Goal: Transaction & Acquisition: Purchase product/service

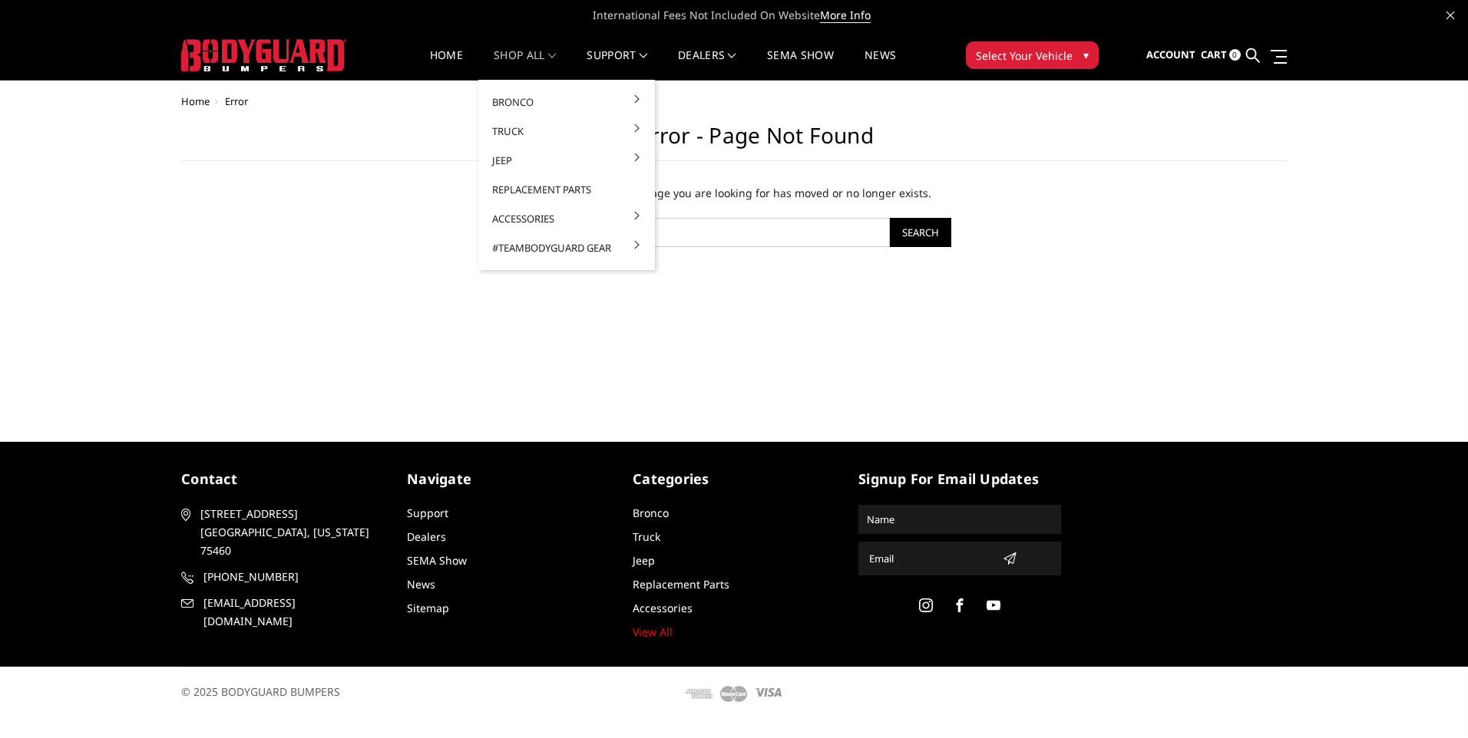
click at [529, 54] on link "shop all" at bounding box center [525, 65] width 62 height 30
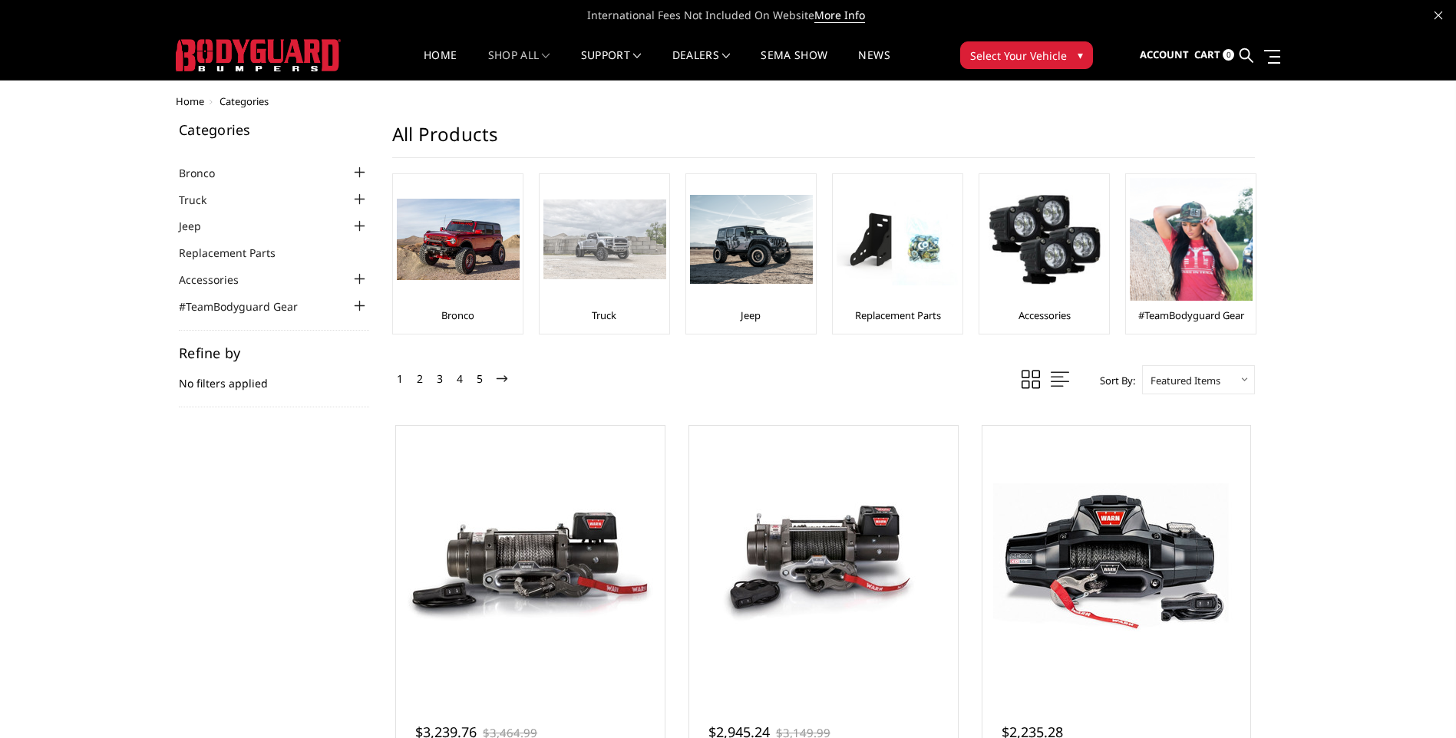
click at [614, 242] on img at bounding box center [604, 240] width 123 height 80
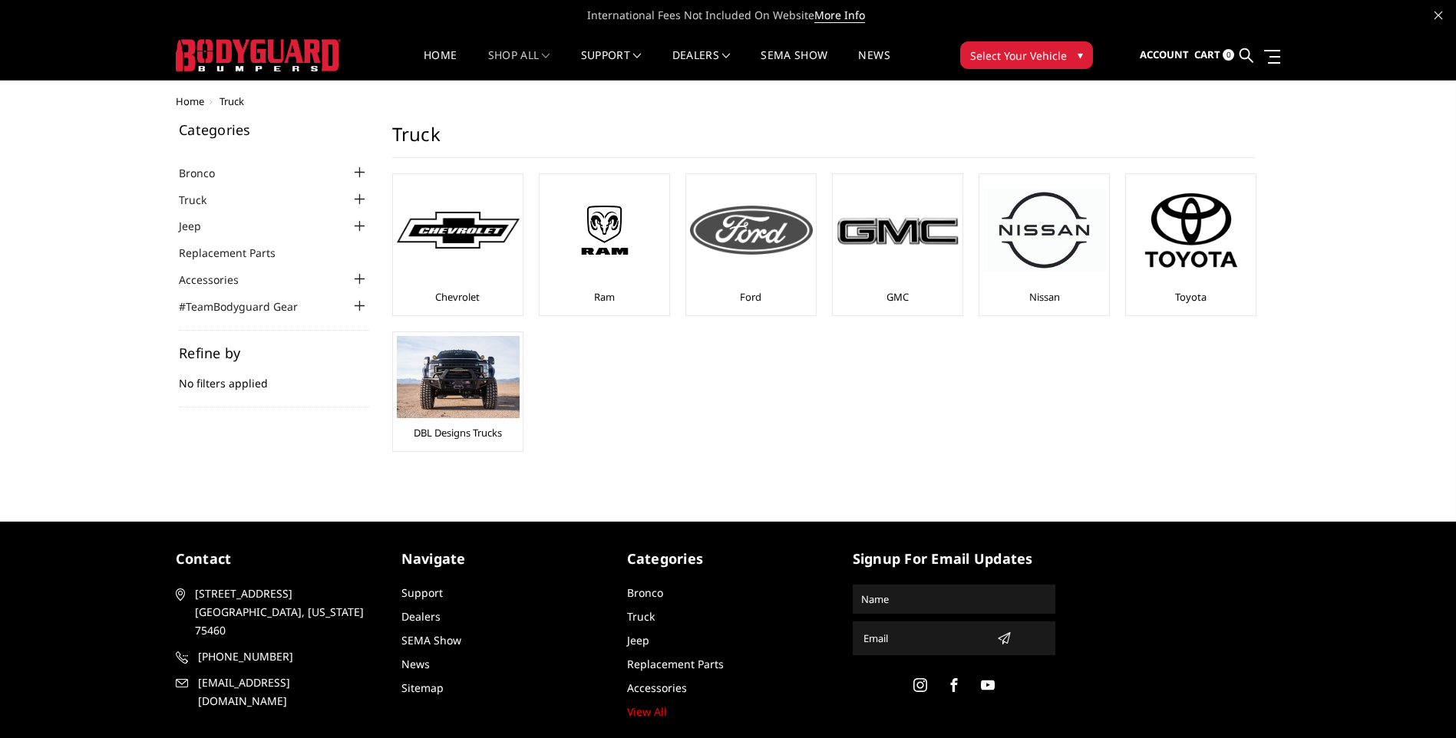
click at [733, 259] on div at bounding box center [751, 230] width 123 height 104
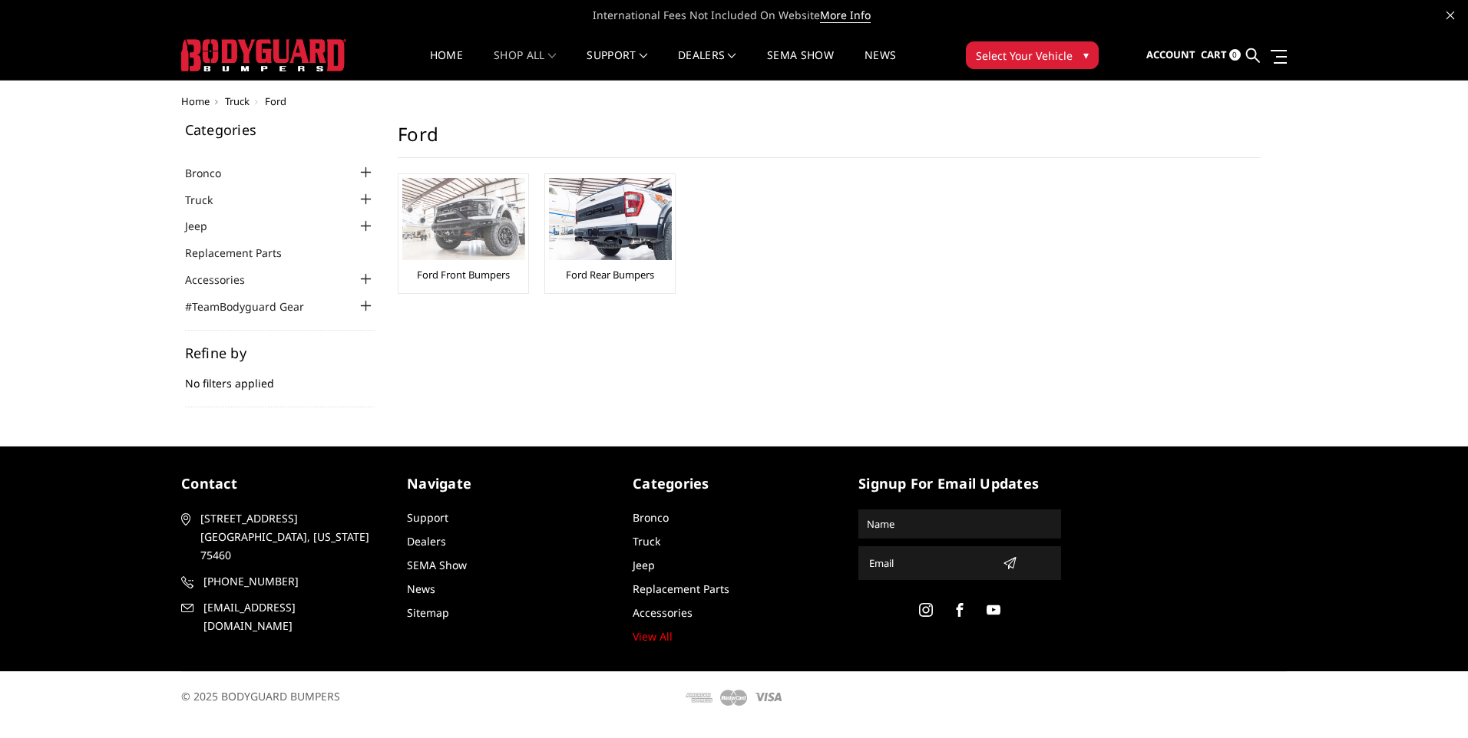
click at [470, 241] on img at bounding box center [463, 219] width 123 height 82
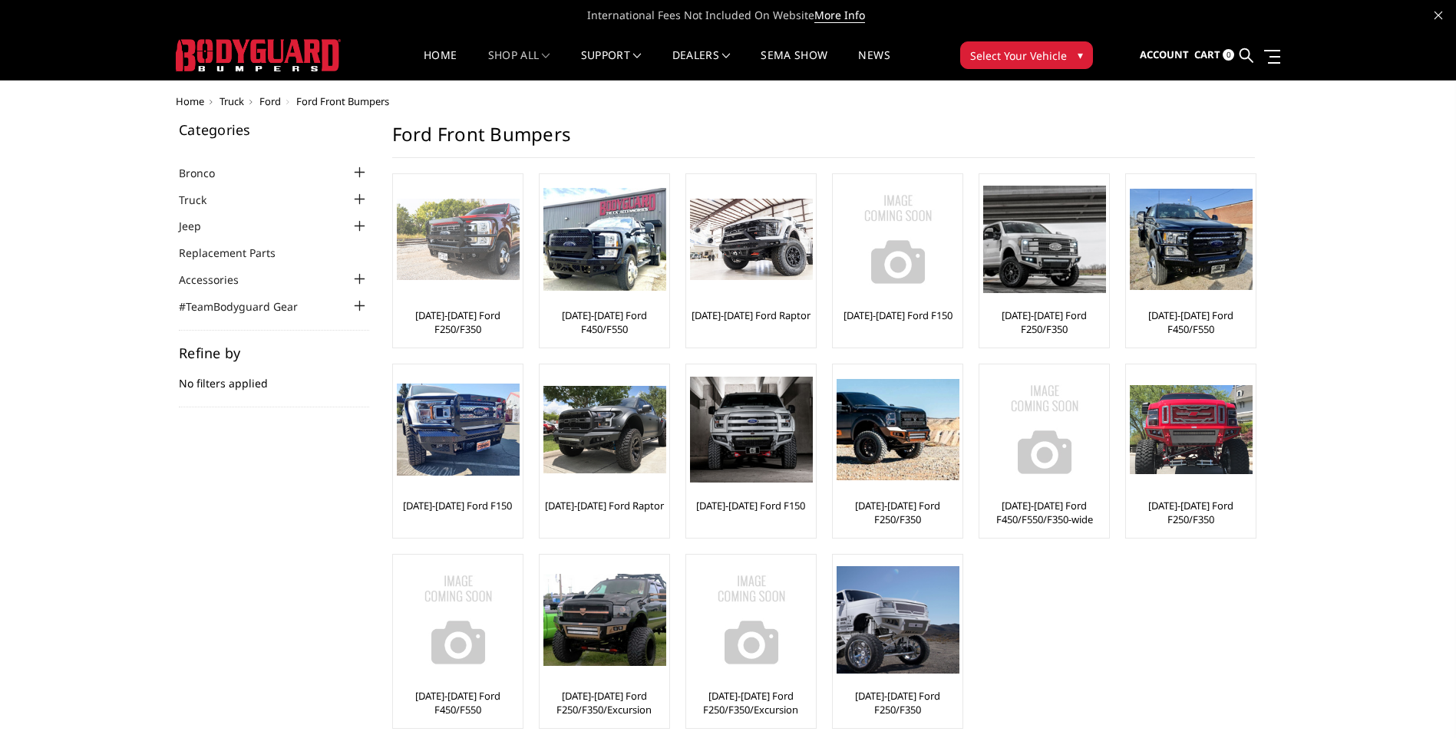
click at [460, 261] on img at bounding box center [458, 240] width 123 height 82
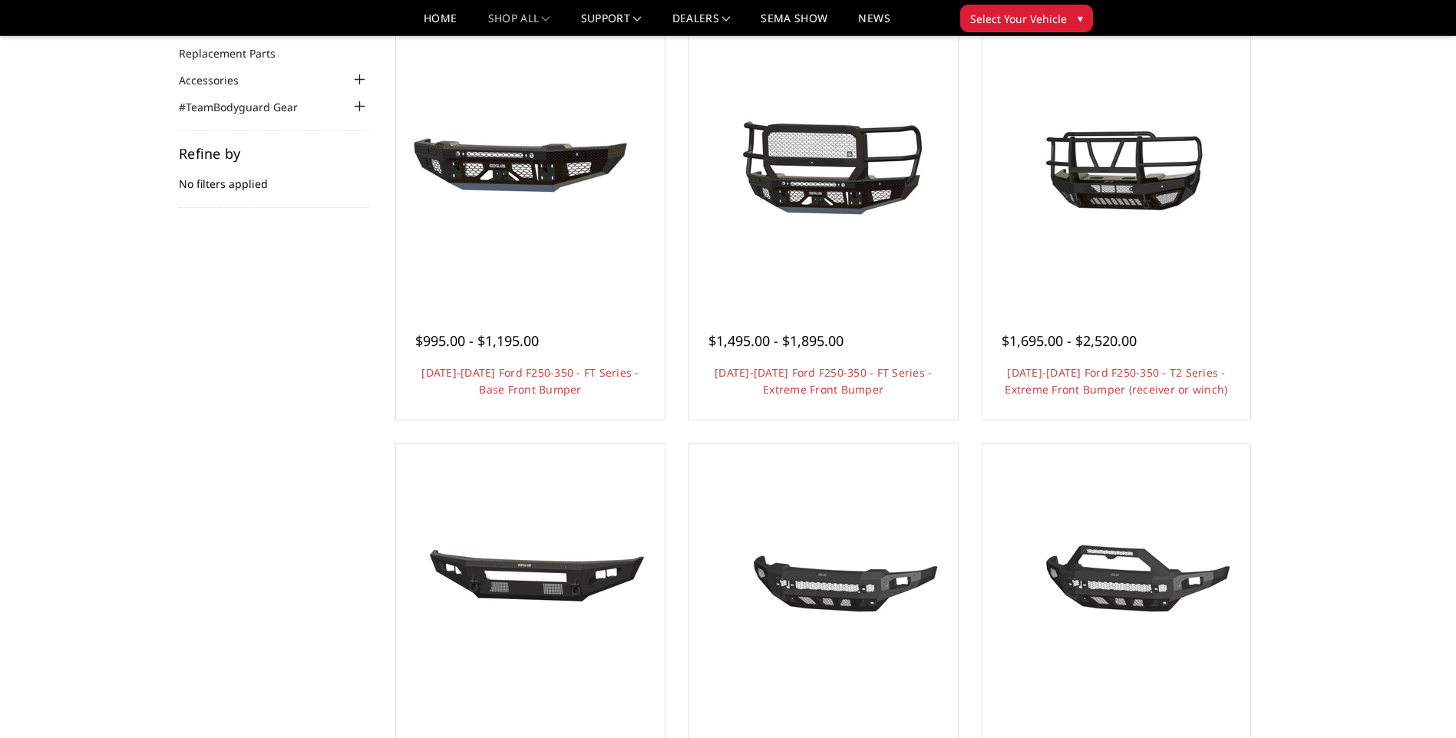
scroll to position [154, 0]
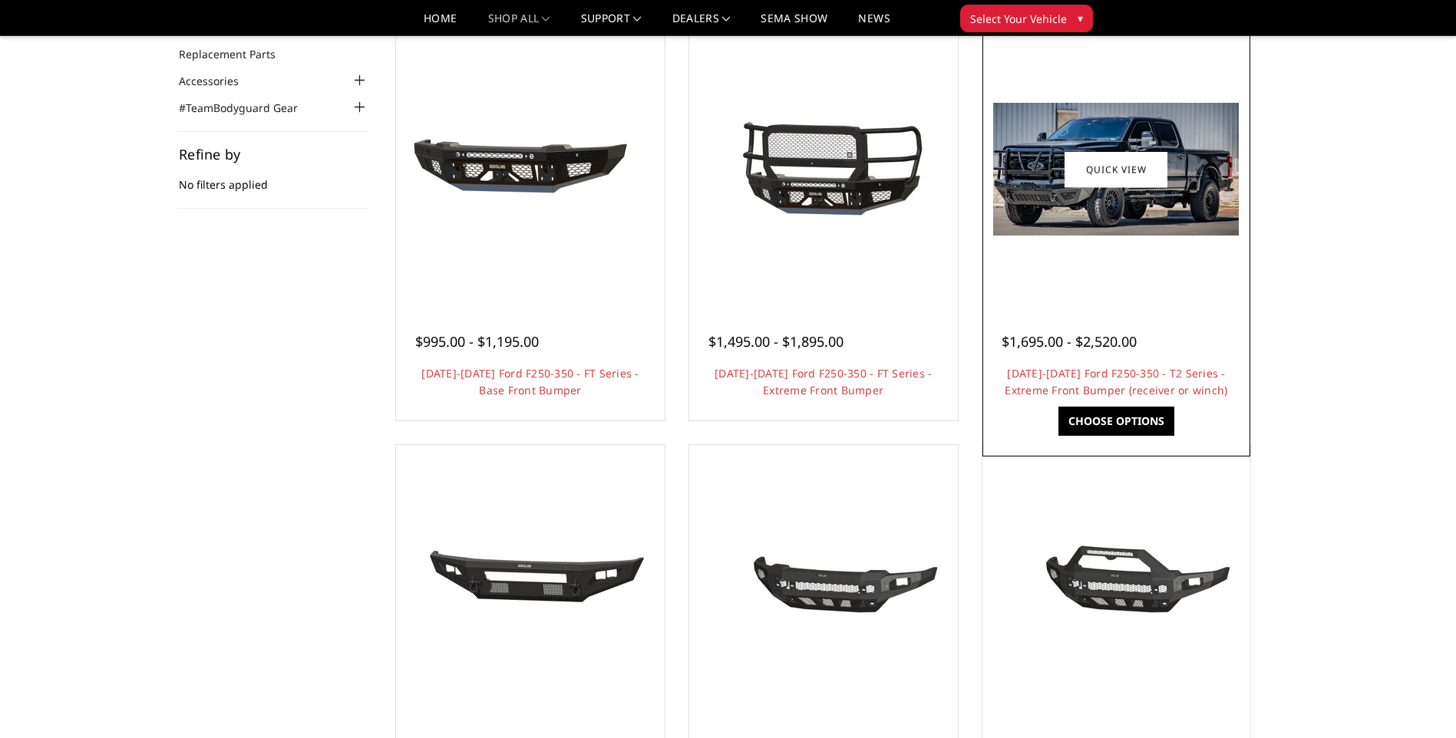
click at [1105, 281] on div at bounding box center [1116, 169] width 261 height 261
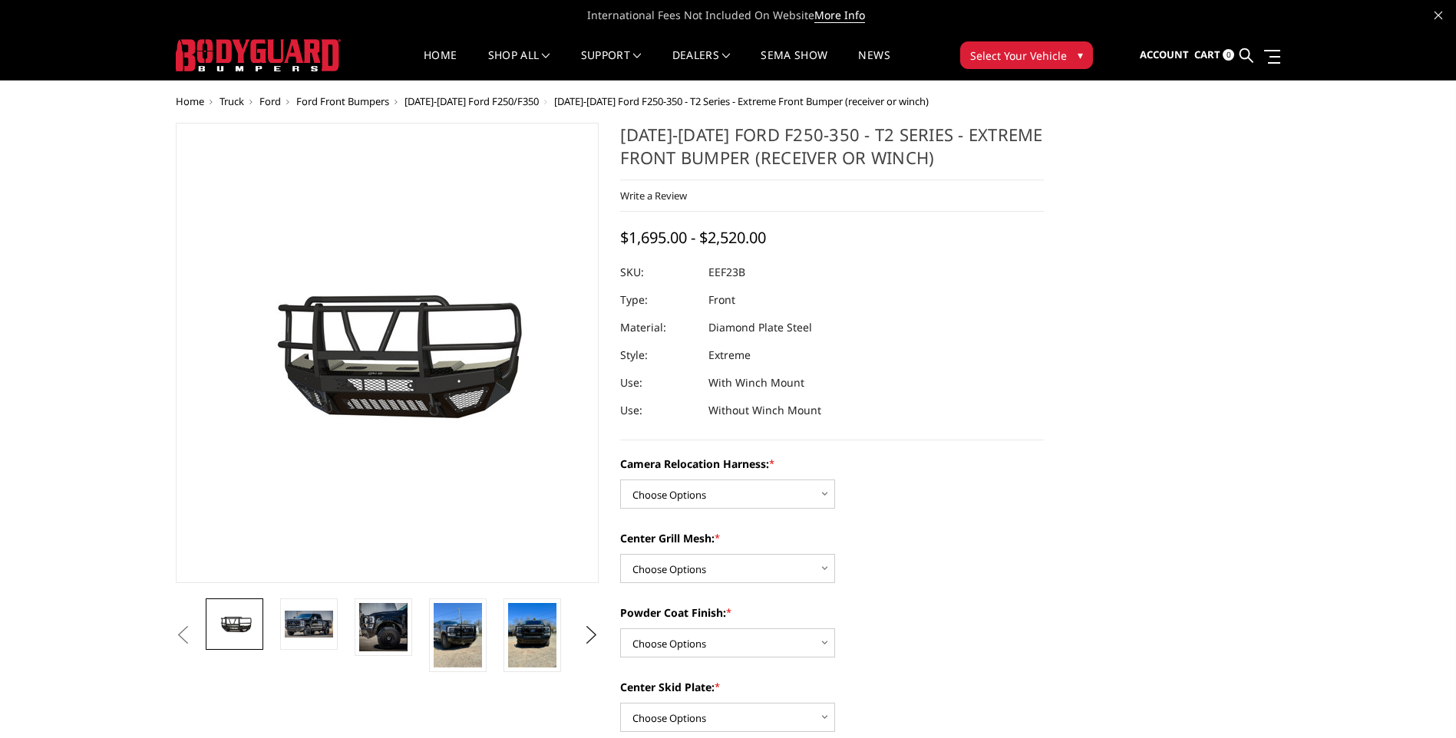
scroll to position [77, 0]
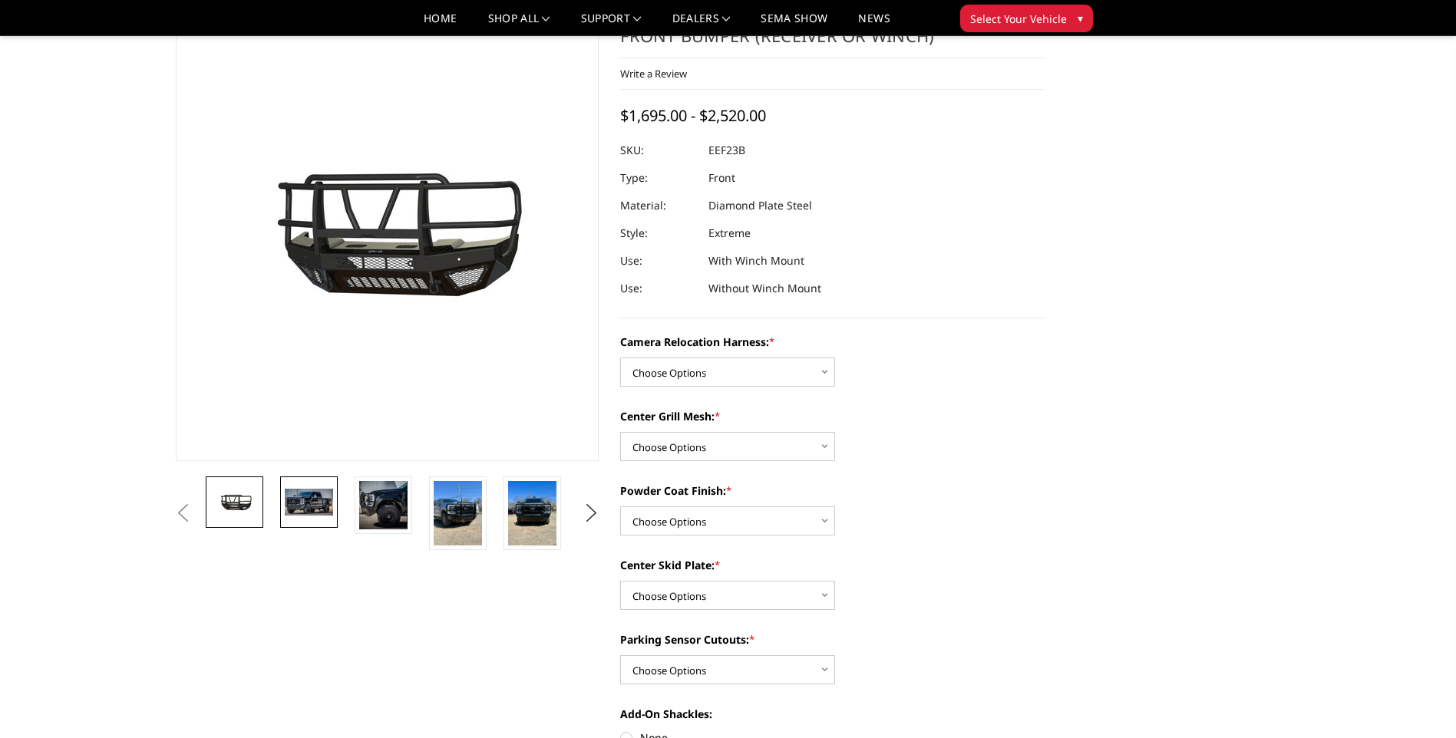
click at [305, 510] on img at bounding box center [309, 502] width 48 height 26
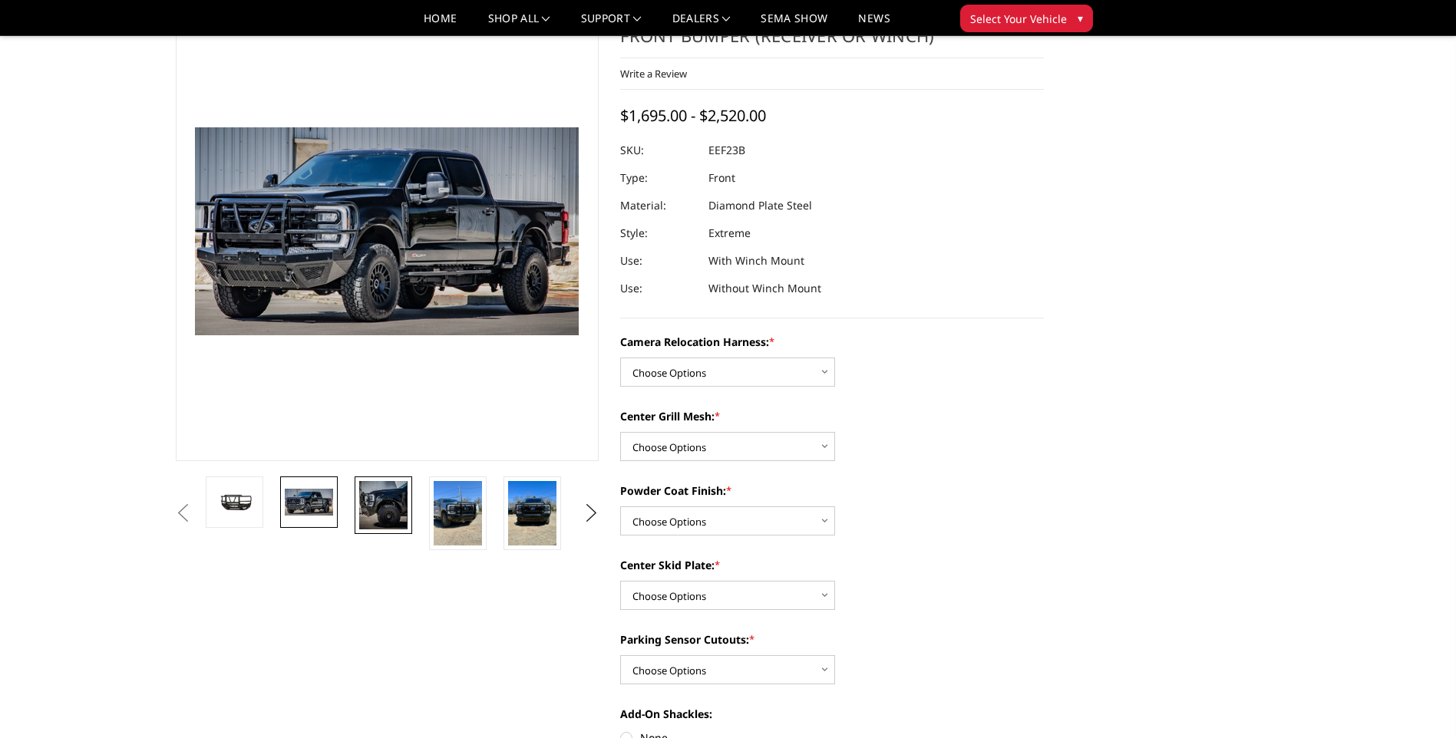
click at [391, 510] on img at bounding box center [383, 505] width 48 height 48
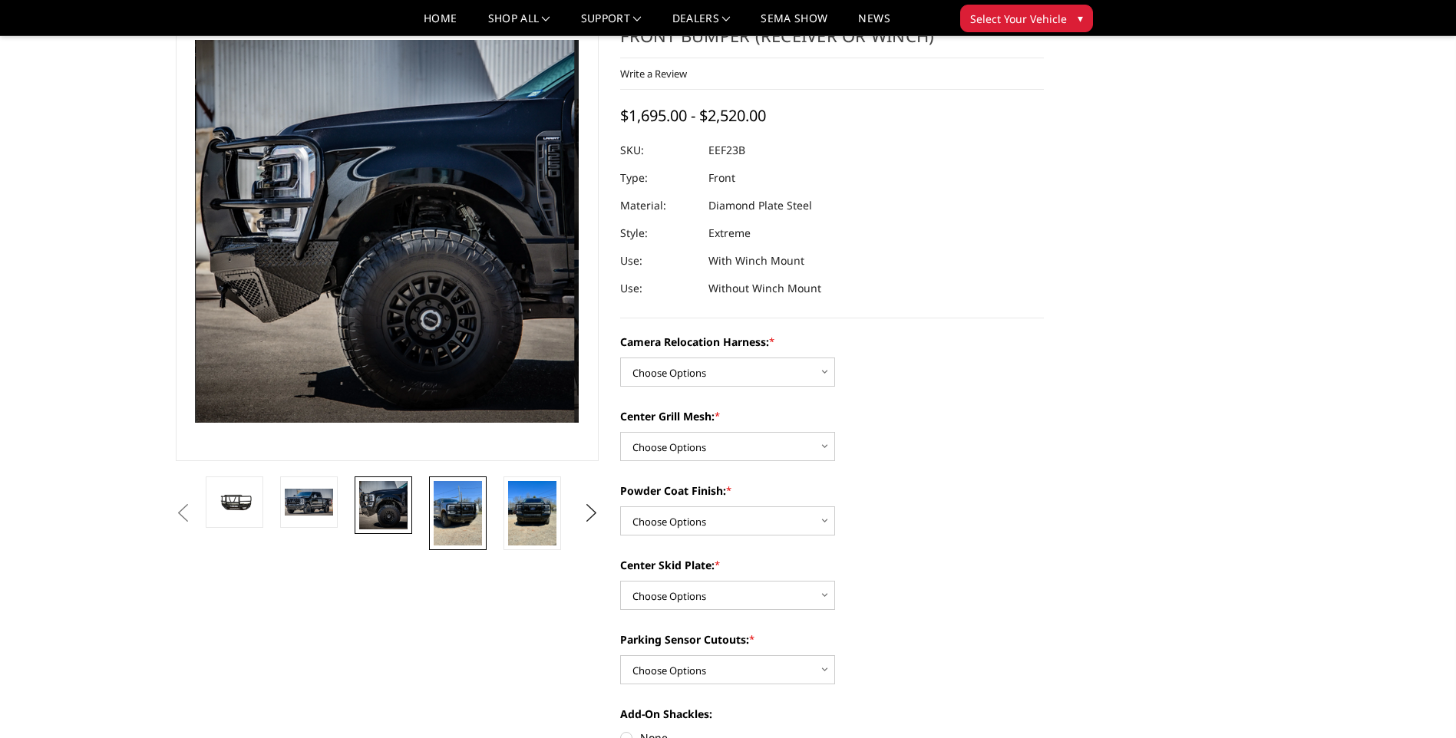
click at [443, 513] on img at bounding box center [458, 513] width 48 height 64
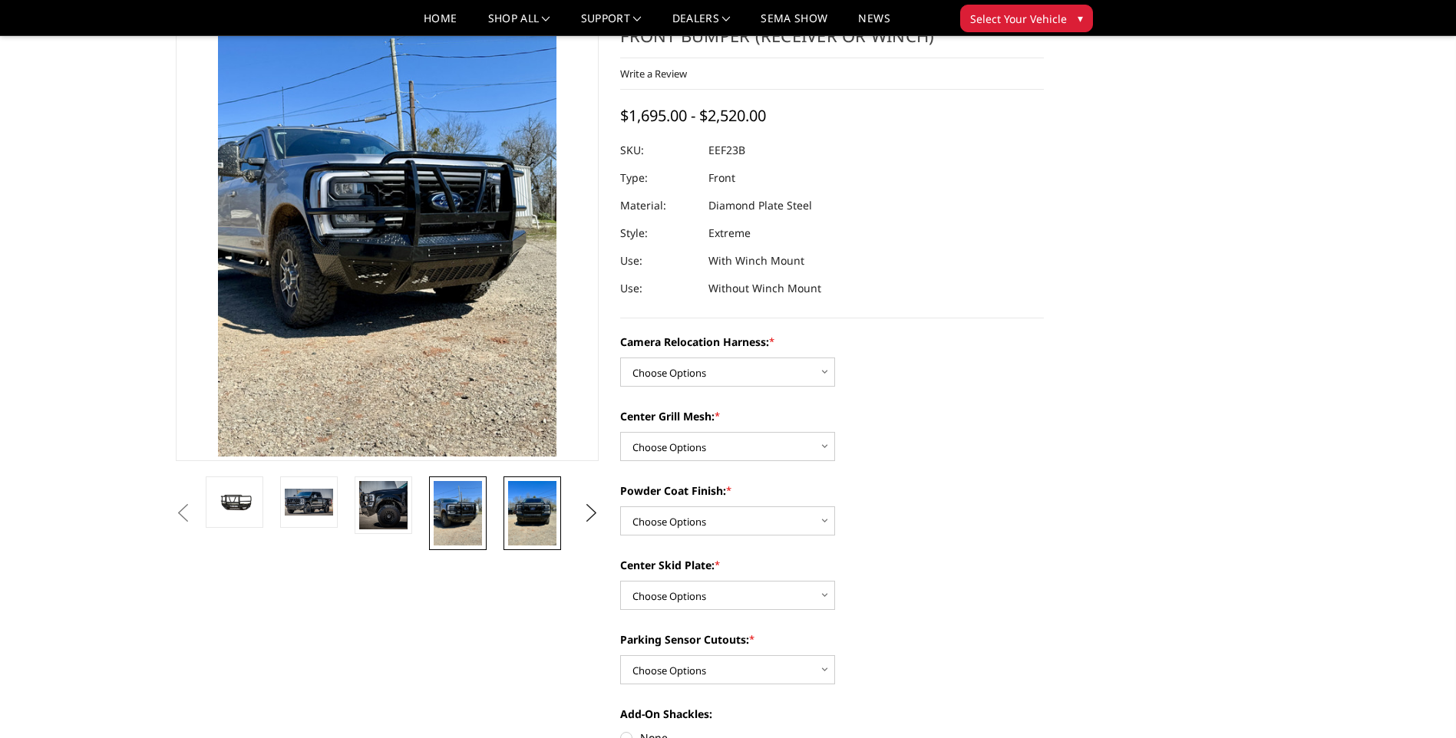
click at [539, 511] on img at bounding box center [532, 513] width 48 height 64
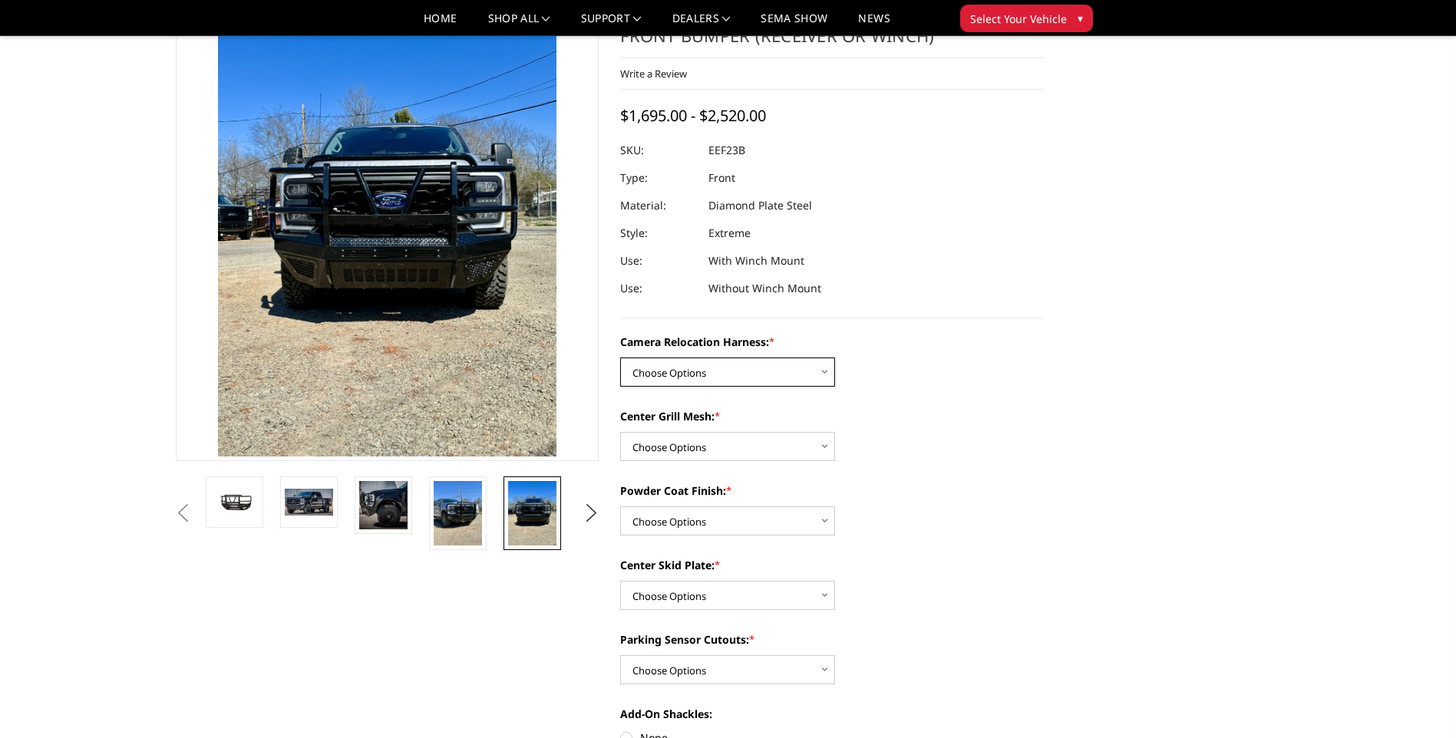
click at [792, 368] on select "Choose Options Without camera harness With camera harness" at bounding box center [727, 372] width 215 height 29
select select "3753"
click at [620, 358] on select "Choose Options Without camera harness With camera harness" at bounding box center [727, 372] width 215 height 29
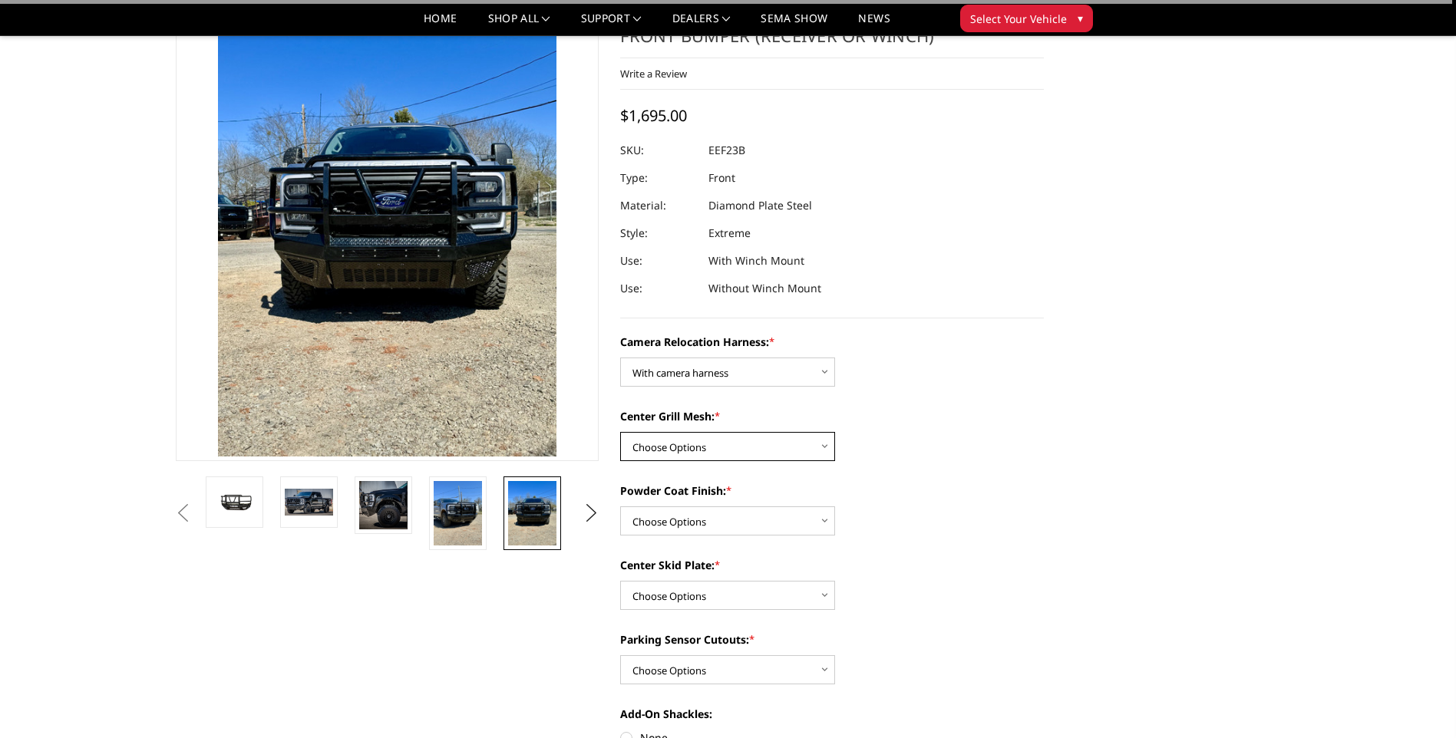
click at [735, 444] on select "Choose Options Without expanded metal With expanded metal" at bounding box center [727, 446] width 215 height 29
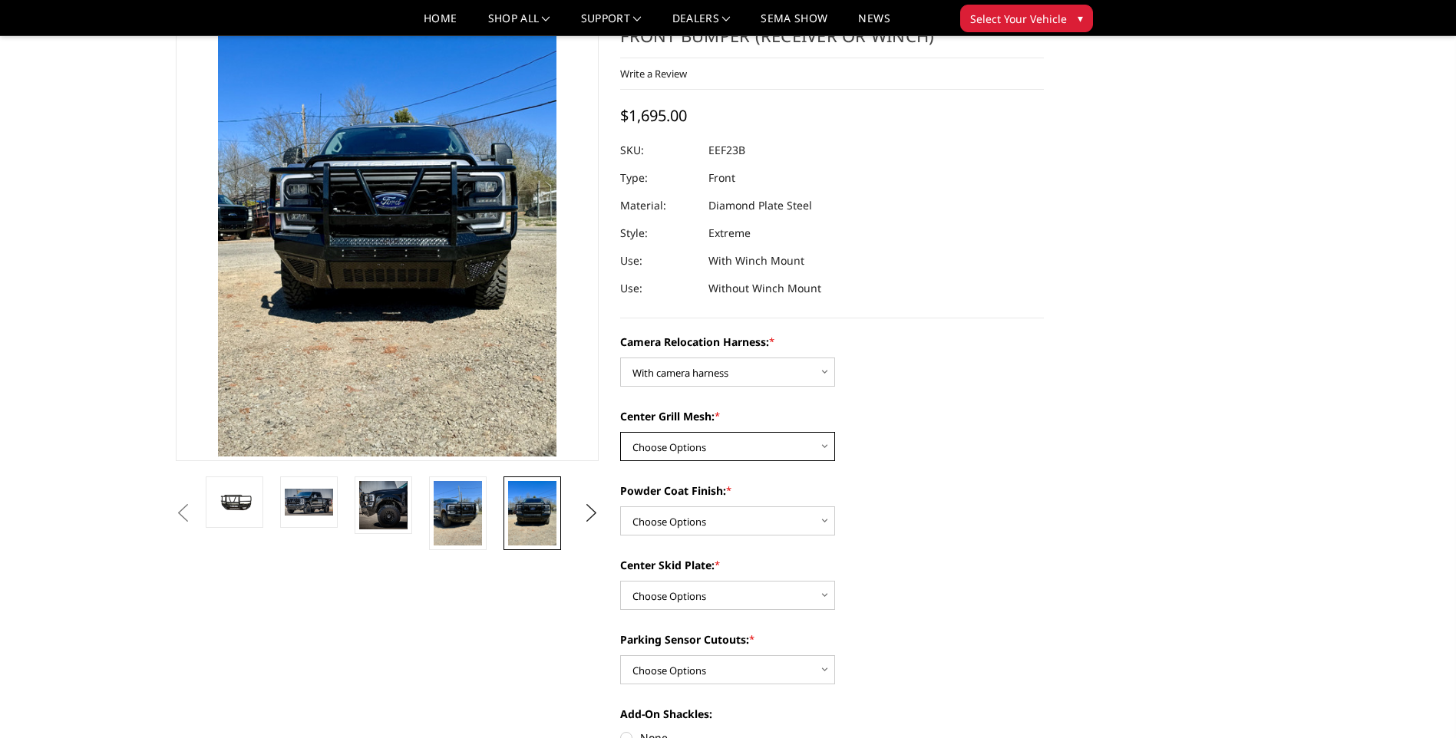
select select "3752"
click at [620, 432] on select "Choose Options Without expanded metal With expanded metal" at bounding box center [727, 446] width 215 height 29
click at [731, 518] on select "Choose Options Textured Black Powder Coat Gloss Black Powder Coat Bare Metal" at bounding box center [727, 521] width 215 height 29
select select "3749"
click at [620, 507] on select "Choose Options Textured Black Powder Coat Gloss Black Powder Coat Bare Metal" at bounding box center [727, 521] width 215 height 29
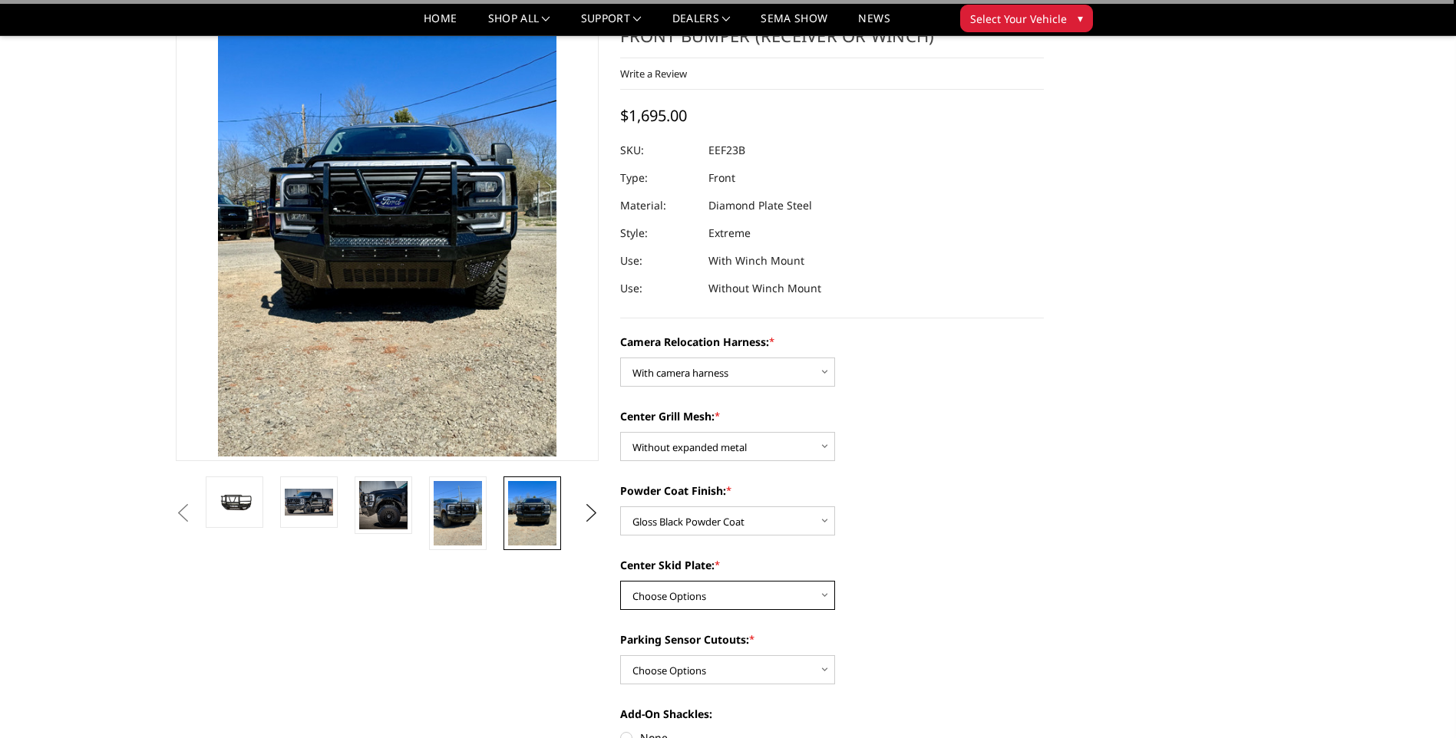
click at [724, 595] on select "Choose Options Winch Mount Skid Plate Standard Skid Plate (included) 2" Receive…" at bounding box center [727, 595] width 215 height 29
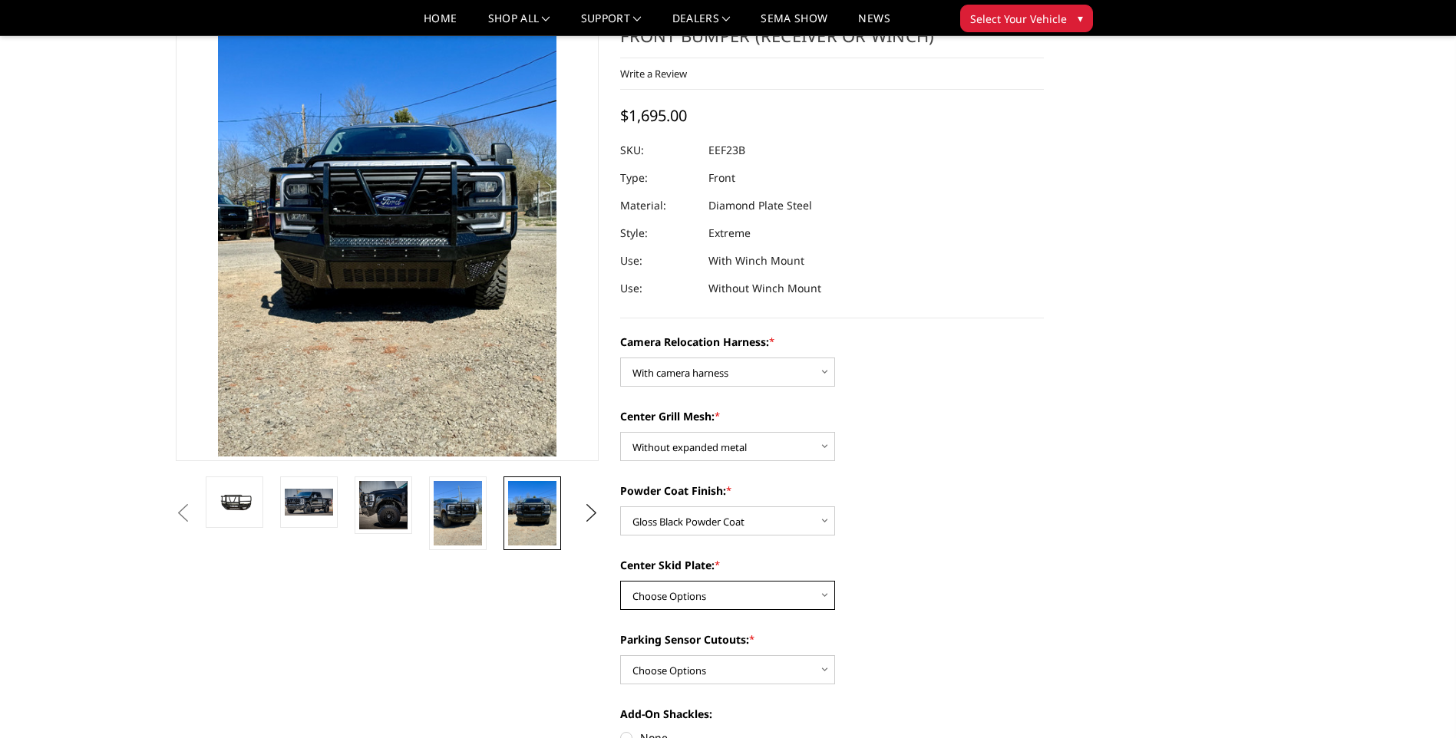
select select "3746"
click at [620, 581] on select "Choose Options Winch Mount Skid Plate Standard Skid Plate (included) 2" Receive…" at bounding box center [727, 595] width 215 height 29
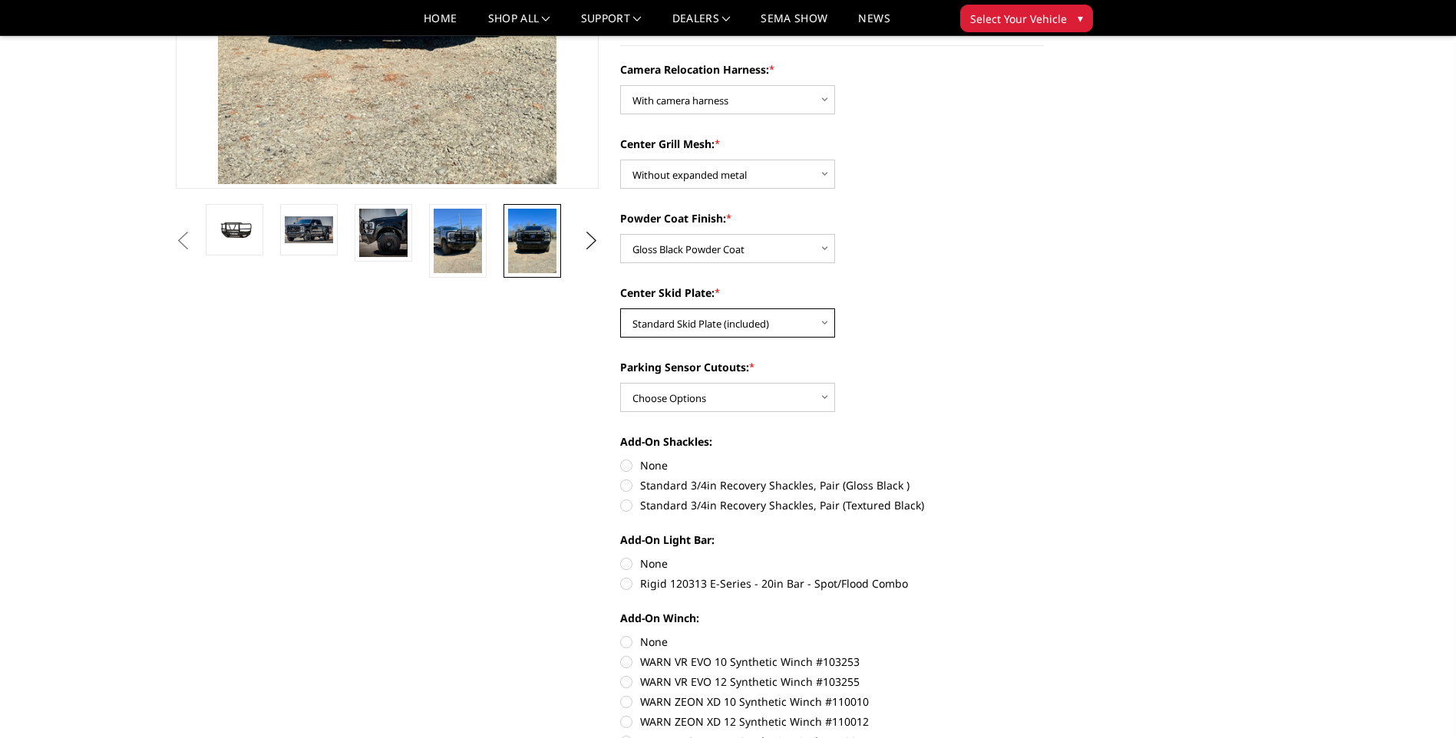
scroll to position [384, 0]
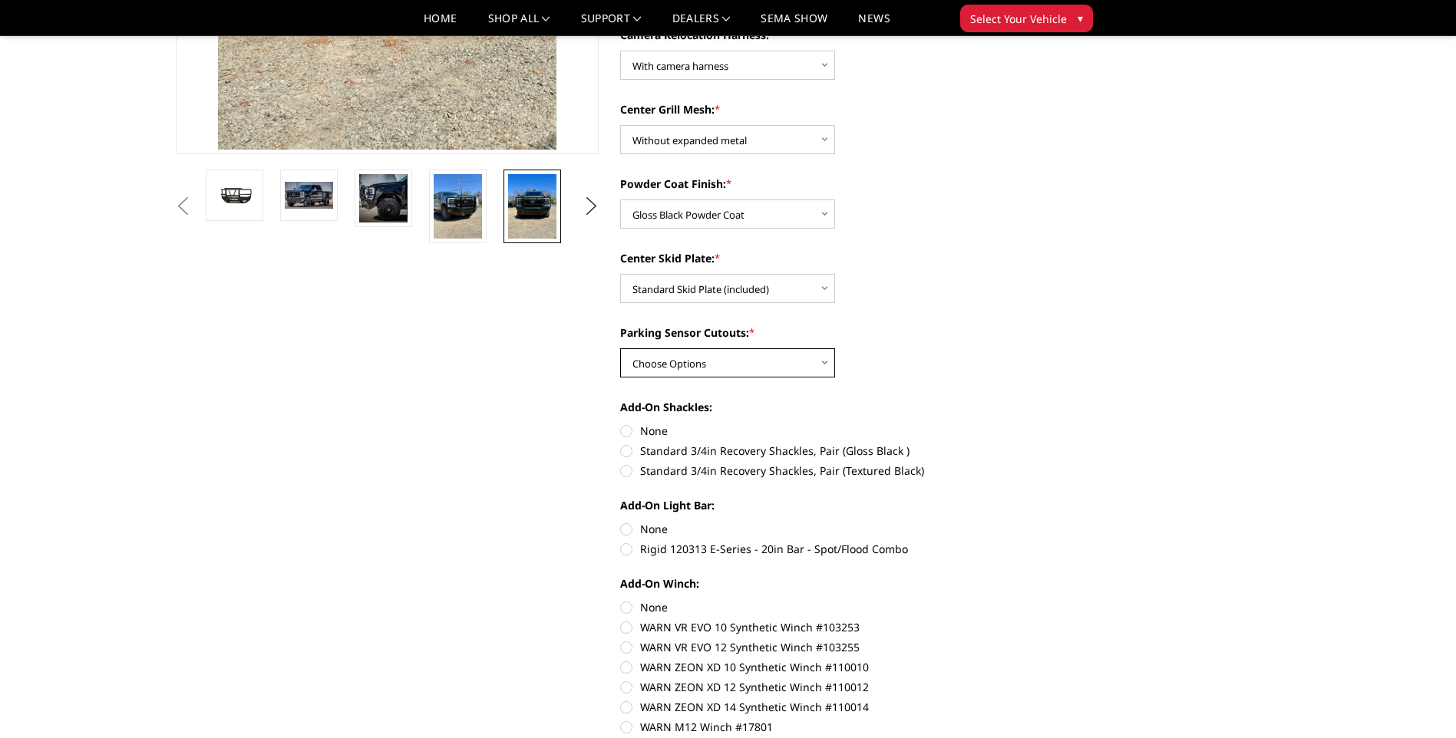
click at [761, 363] on select "Choose Options Yes - With Parking Sensor Cutouts" at bounding box center [727, 362] width 215 height 29
select select "3744"
click at [620, 348] on select "Choose Options Yes - With Parking Sensor Cutouts" at bounding box center [727, 362] width 215 height 29
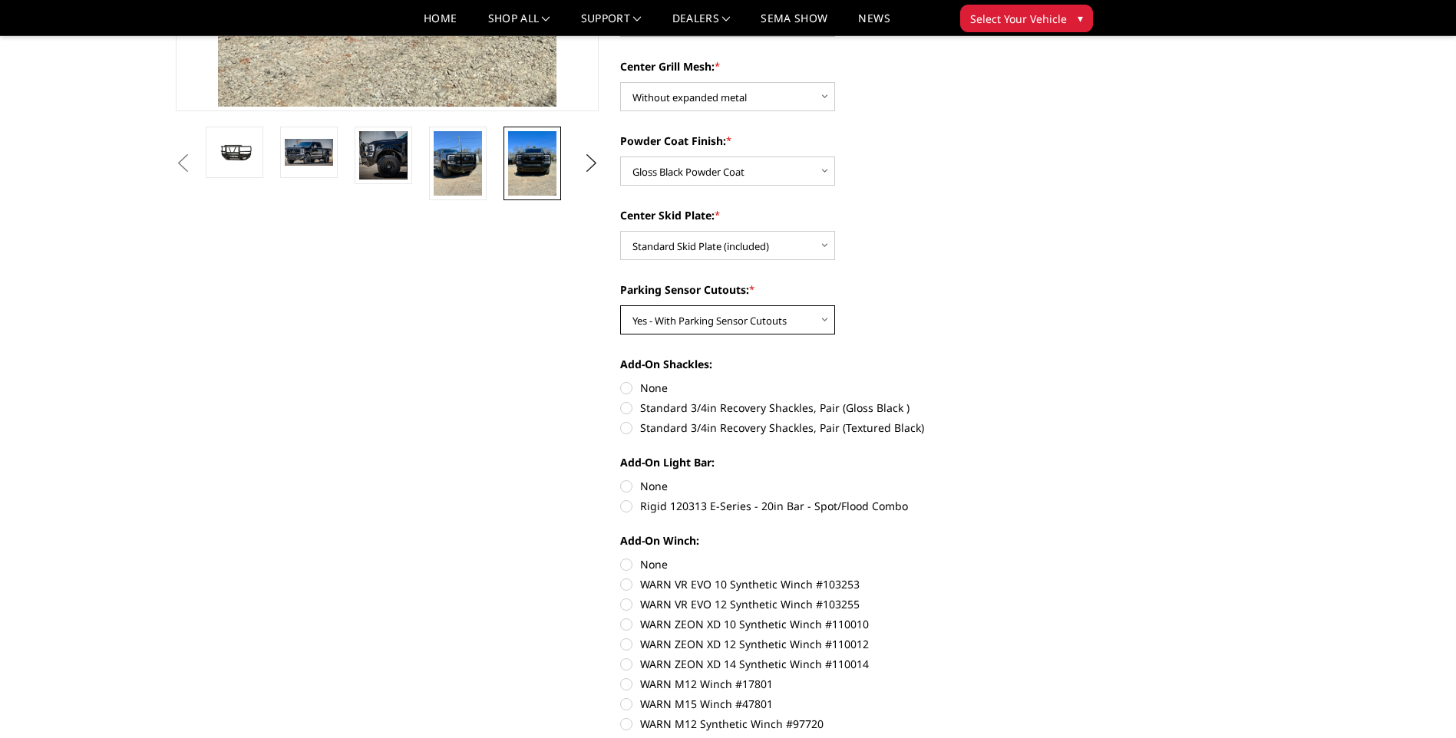
scroll to position [461, 0]
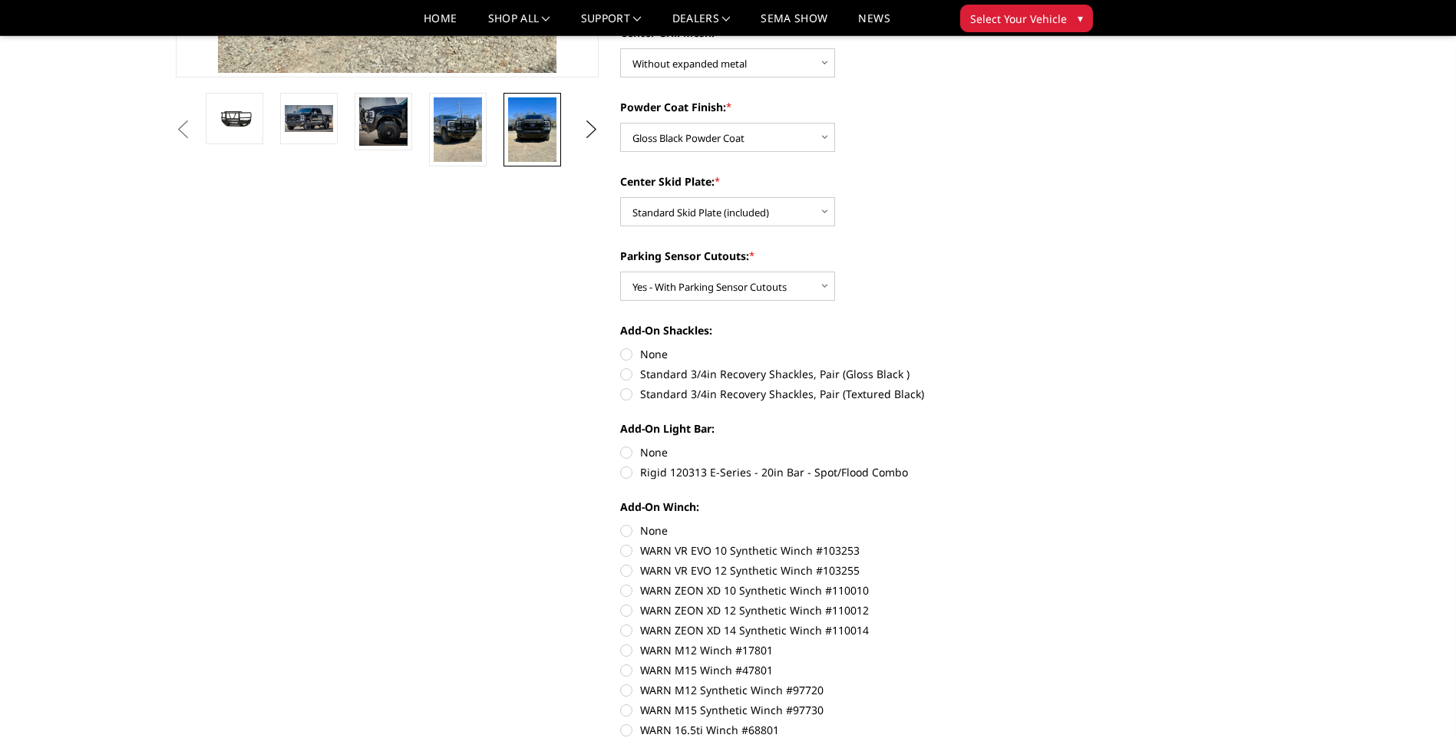
click at [626, 348] on label "None" at bounding box center [832, 354] width 424 height 16
click at [621, 347] on input "None" at bounding box center [620, 346] width 1 height 1
radio input "true"
click at [632, 454] on label "None" at bounding box center [832, 452] width 424 height 16
click at [621, 445] on input "None" at bounding box center [620, 444] width 1 height 1
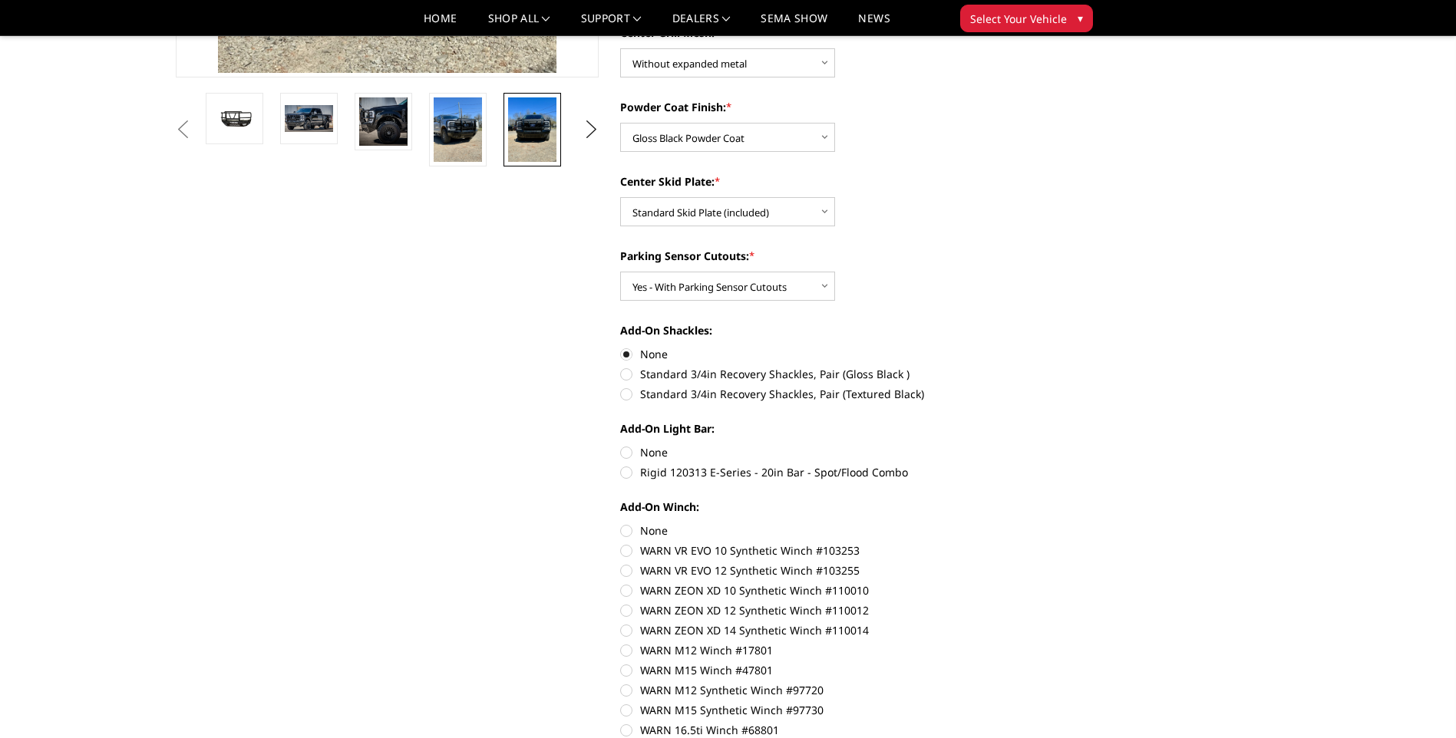
radio input "true"
click at [629, 529] on label "None" at bounding box center [832, 531] width 424 height 16
click at [621, 523] on input "None" at bounding box center [620, 523] width 1 height 1
radio input "true"
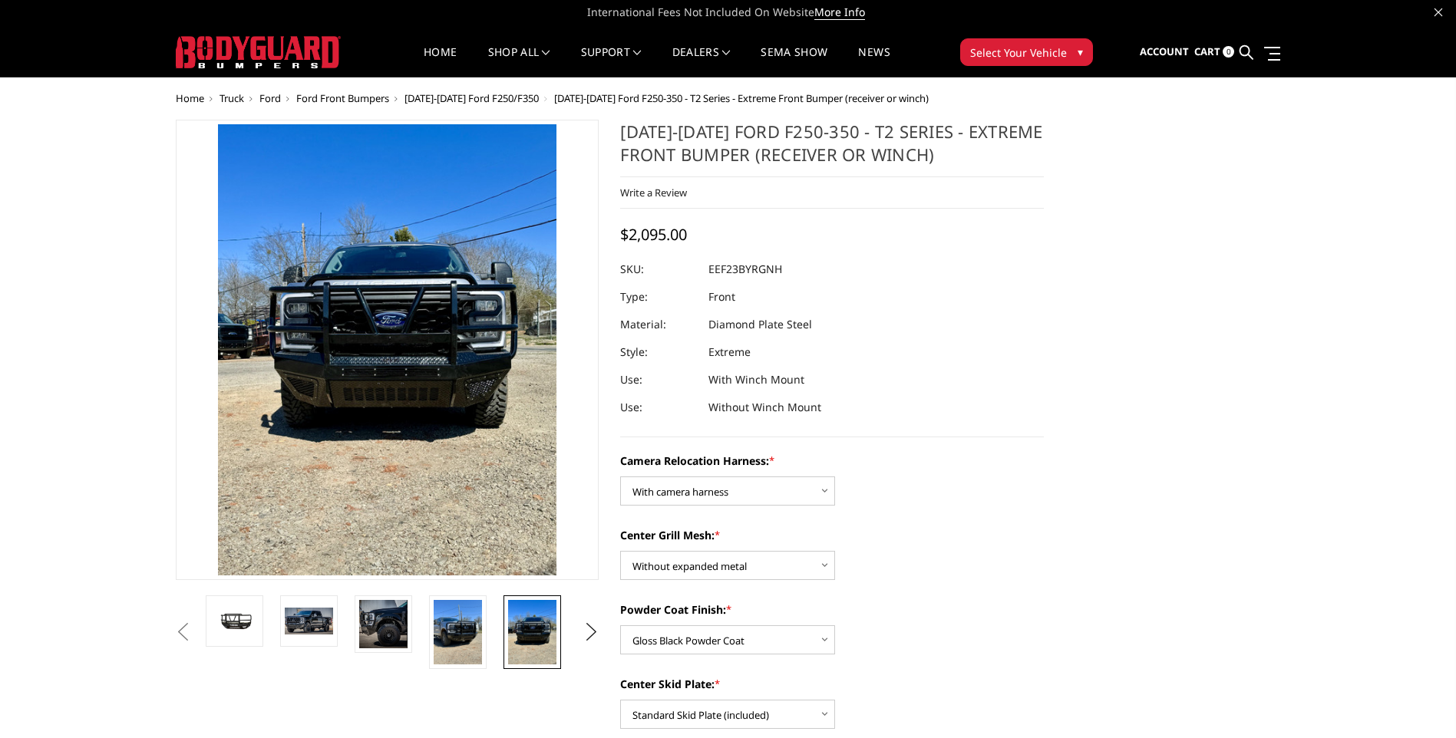
scroll to position [0, 0]
